Goal: Task Accomplishment & Management: Complete application form

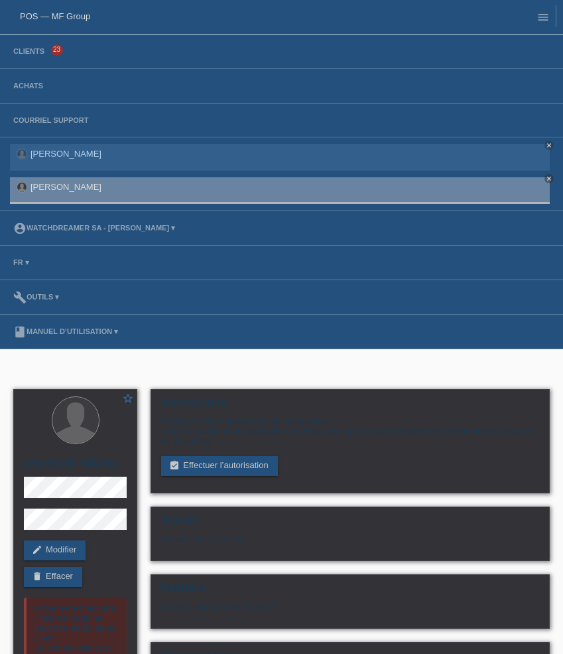
click at [25, 46] on li "Clients 23" at bounding box center [281, 52] width 563 height 35
click at [25, 54] on link "Clients" at bounding box center [29, 51] width 44 height 8
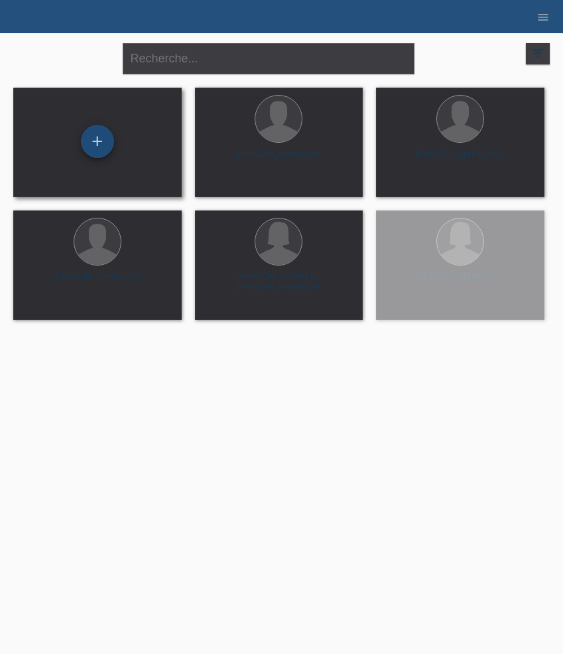
click at [104, 133] on div "+" at bounding box center [97, 141] width 33 height 33
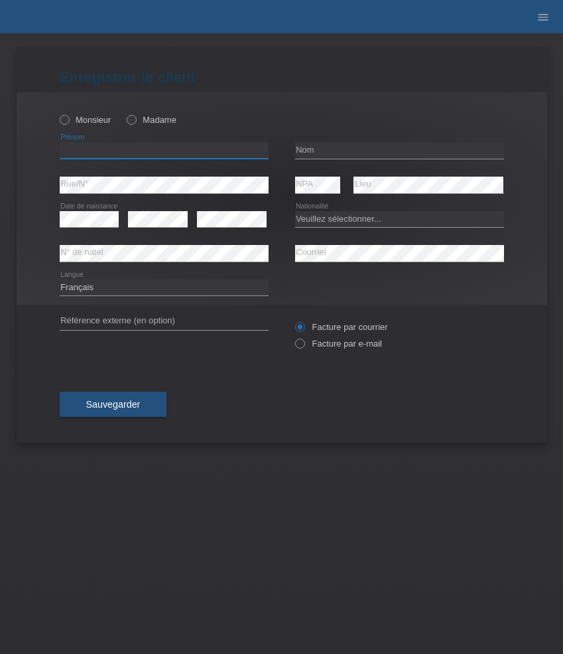
click at [116, 153] on input "text" at bounding box center [164, 150] width 209 height 17
paste input "[PERSON_NAME]"
type input "[PERSON_NAME]"
click at [88, 121] on label "Monsieur" at bounding box center [86, 120] width 52 height 10
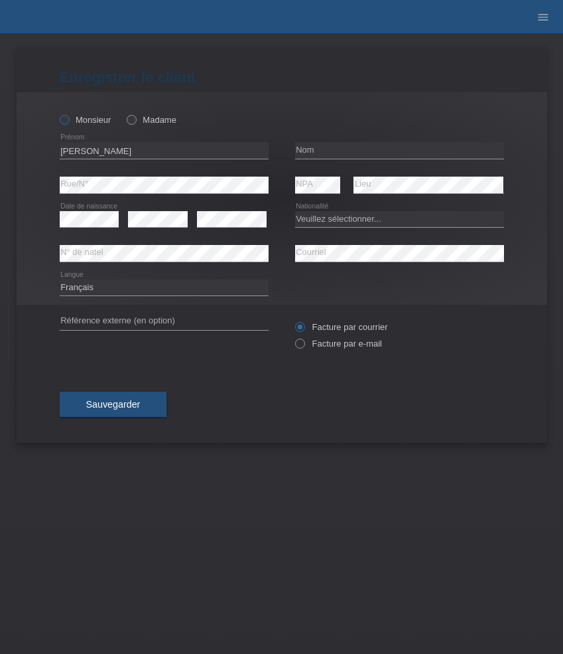
click at [68, 121] on input "Monsieur" at bounding box center [64, 119] width 9 height 9
radio input "true"
click at [325, 153] on input "text" at bounding box center [399, 150] width 209 height 17
paste input "Khadraoui"
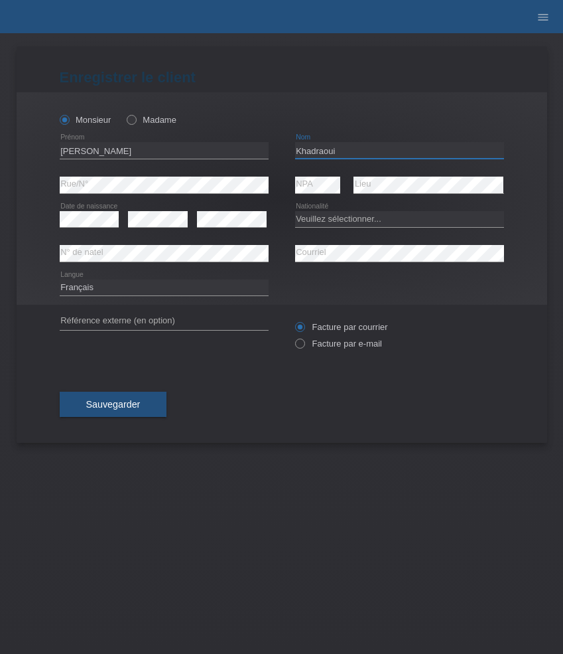
type input "Khadraoui"
click at [346, 223] on select "Veuillez sélectionner... Suisse Allemagne Autriche Liechtenstein ------------ A…" at bounding box center [399, 219] width 209 height 16
select select "CH"
click at [295, 211] on select "Veuillez sélectionner... Suisse Allemagne Autriche Liechtenstein ------------ A…" at bounding box center [399, 219] width 209 height 16
click at [342, 344] on label "Facture par e-mail" at bounding box center [338, 343] width 87 height 10
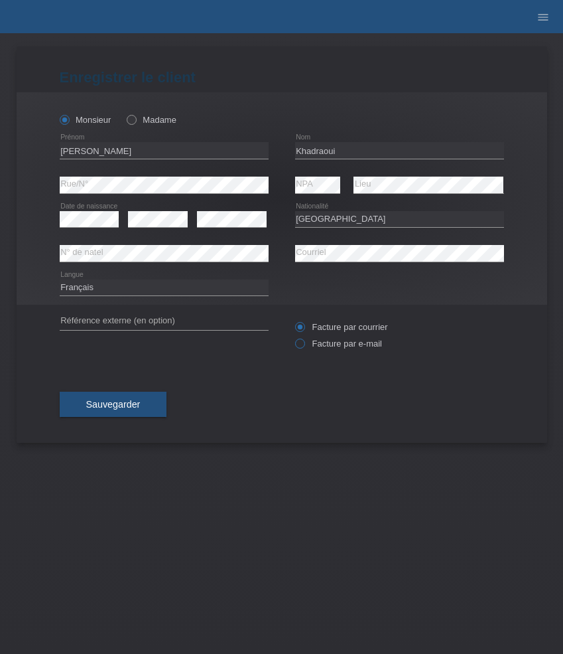
click at [304, 344] on input "Facture par e-mail" at bounding box center [299, 346] width 9 height 17
radio input "true"
click at [123, 403] on span "Sauvegarder" at bounding box center [113, 404] width 54 height 11
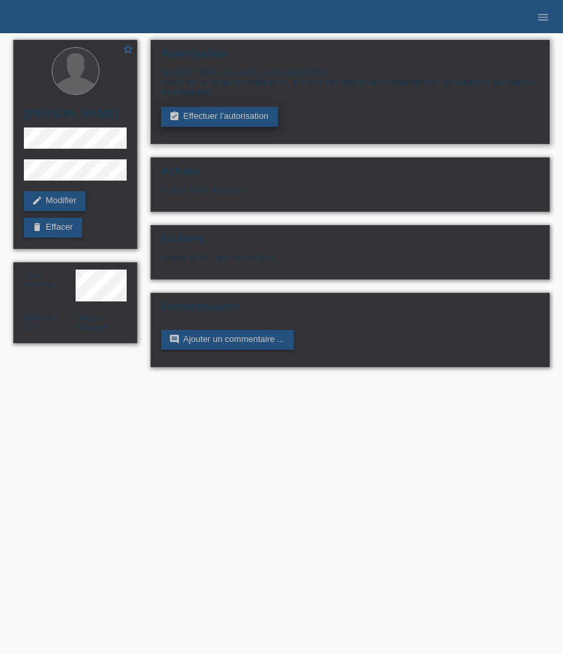
click at [201, 117] on link "assignment_turned_in Effectuer l’autorisation" at bounding box center [219, 117] width 116 height 20
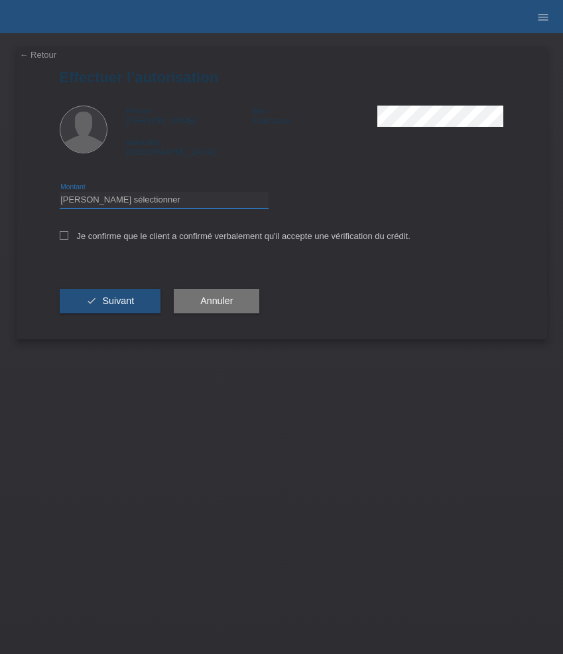
click at [168, 200] on select "Veuillez sélectionner CHF 1.00 - CHF 499.00 CHF 500.00 - CHF 1'999.00 CHF 2'000…" at bounding box center [164, 200] width 209 height 16
select select "3"
click at [60, 194] on select "Veuillez sélectionner CHF 1.00 - CHF 499.00 CHF 500.00 - CHF 1'999.00 CHF 2'000…" at bounding box center [164, 200] width 209 height 16
click at [161, 236] on label "Je confirme que le client a confirmé verbalement qu'il accepte une vérification…" at bounding box center [235, 236] width 351 height 10
click at [68, 236] on input "Je confirme que le client a confirmé verbalement qu'il accepte une vérification…" at bounding box center [64, 235] width 9 height 9
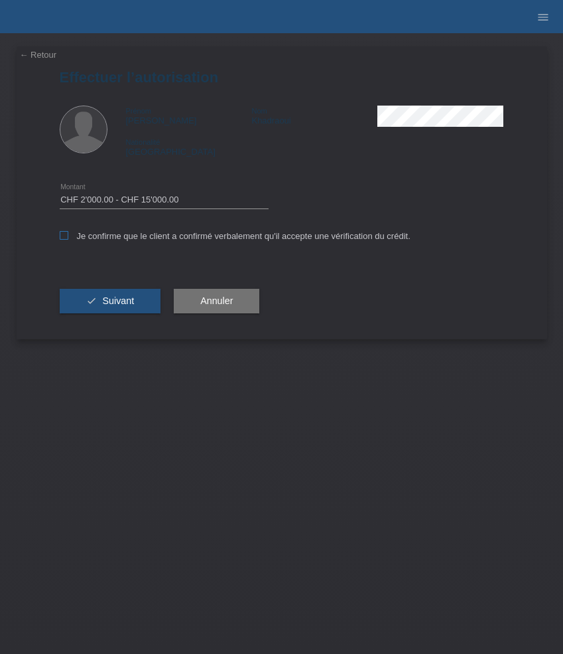
checkbox input "true"
click at [127, 294] on button "check Suivant" at bounding box center [111, 301] width 102 height 25
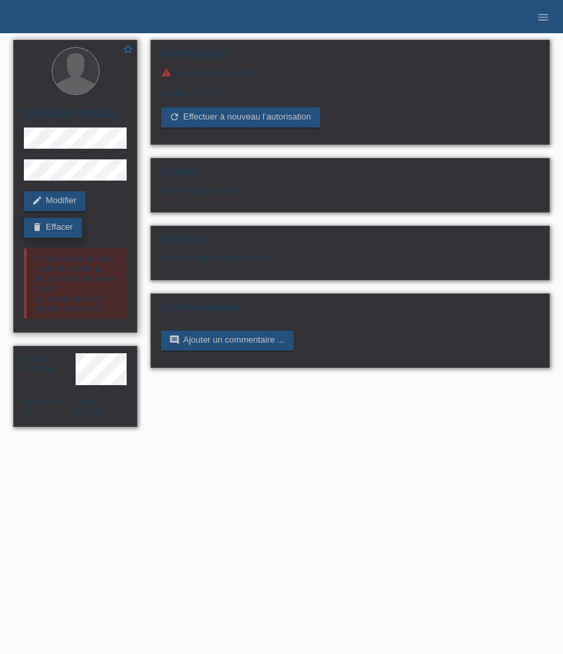
click at [60, 230] on link "delete Effacer" at bounding box center [53, 228] width 58 height 20
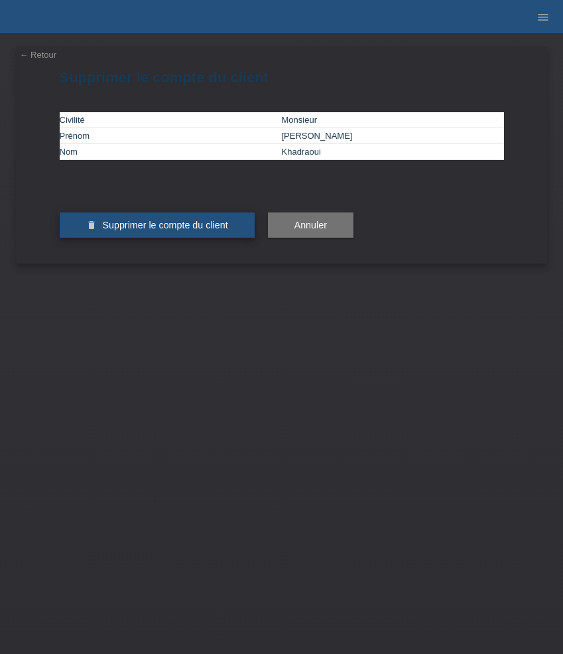
click at [161, 230] on span "Supprimer le compte du client" at bounding box center [164, 225] width 125 height 11
